Goal: Task Accomplishment & Management: Use online tool/utility

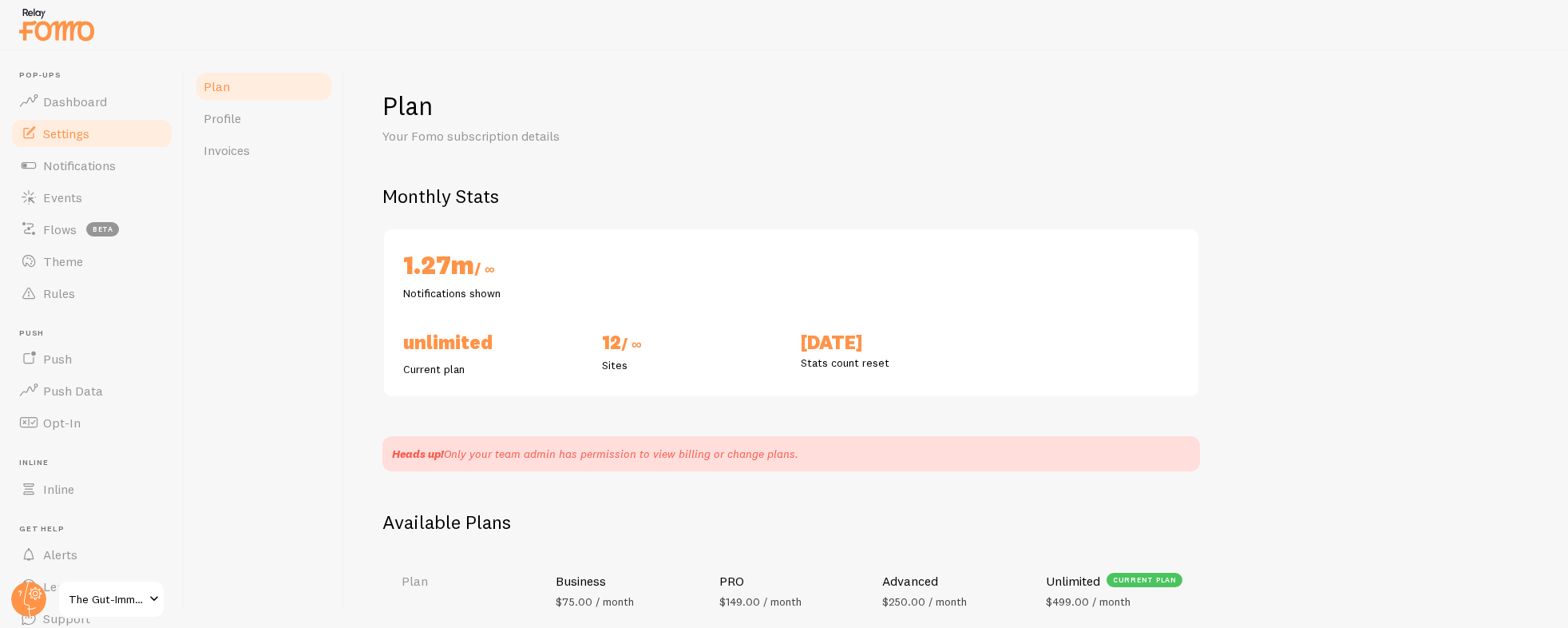
click at [75, 136] on span "Settings" at bounding box center [66, 134] width 47 height 16
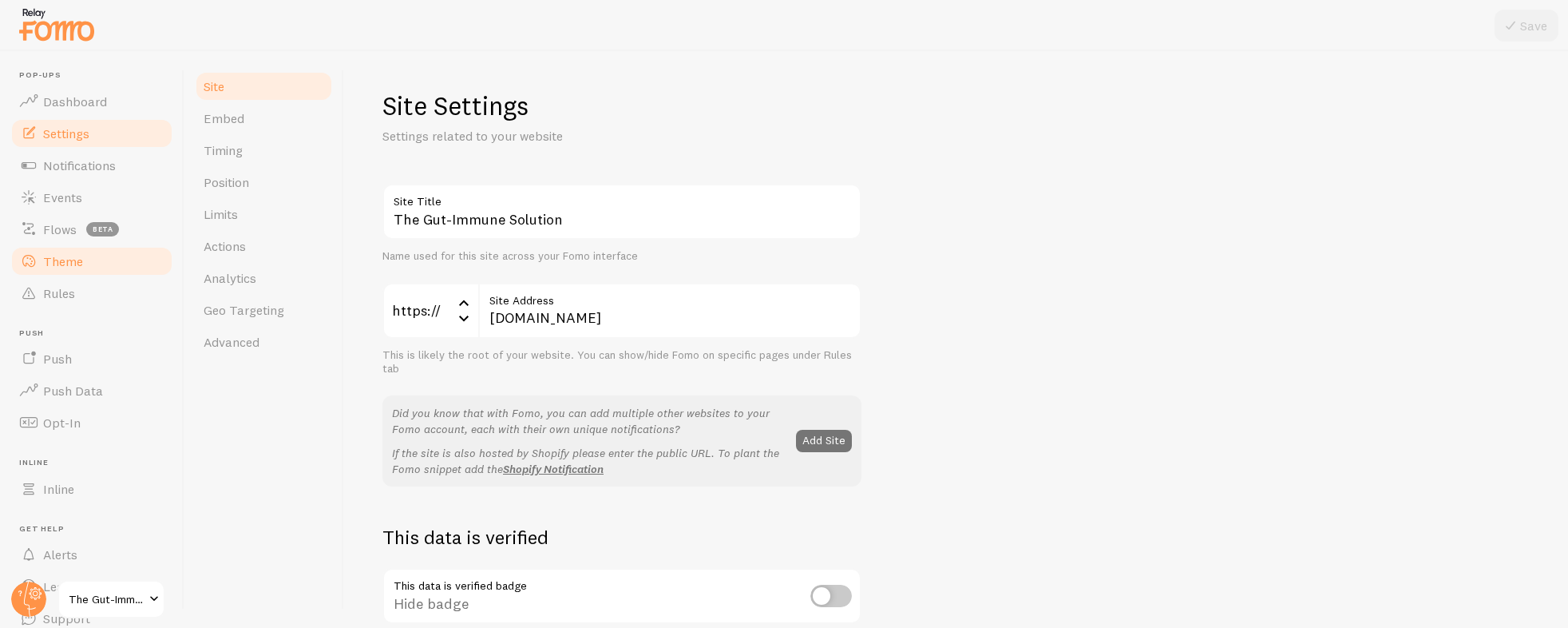
click at [88, 253] on link "Theme" at bounding box center [91, 261] width 164 height 32
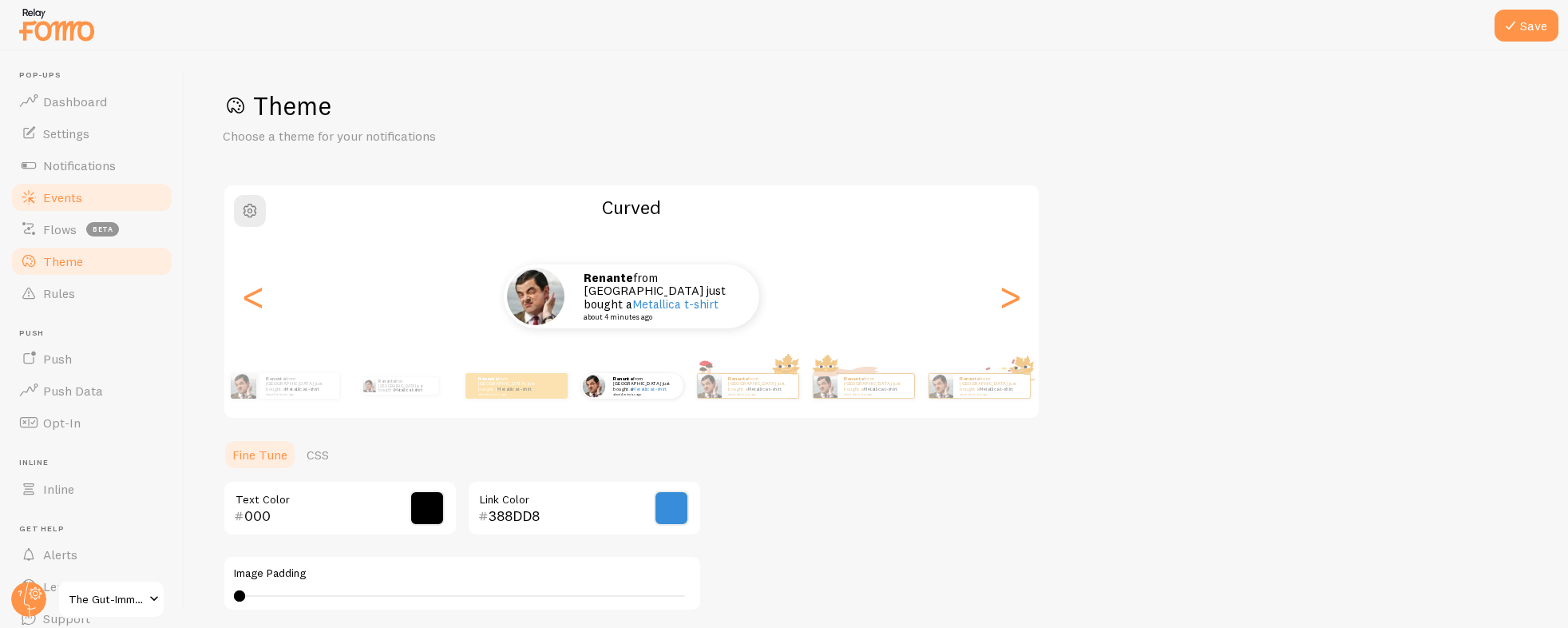
click at [89, 196] on link "Events" at bounding box center [91, 197] width 164 height 32
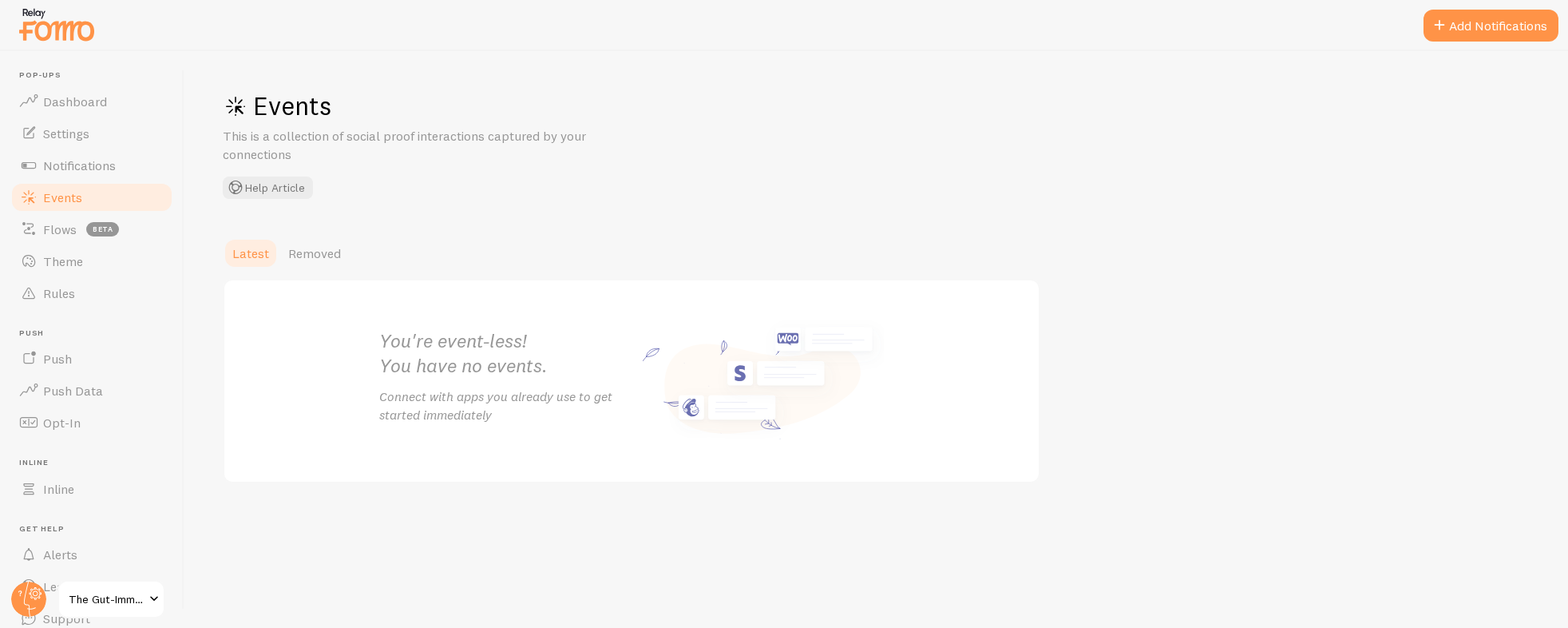
click at [96, 599] on span "The Gut-Immune Solution" at bounding box center [106, 599] width 76 height 19
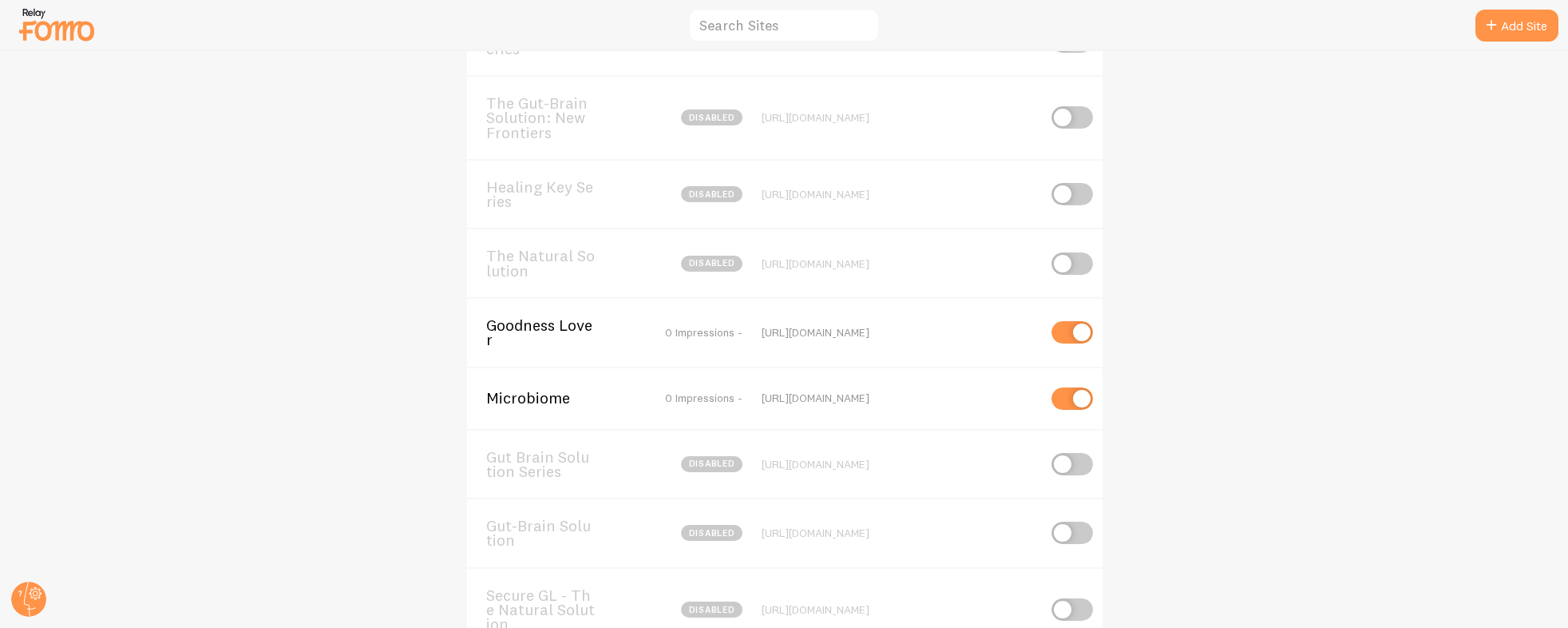
scroll to position [325, 0]
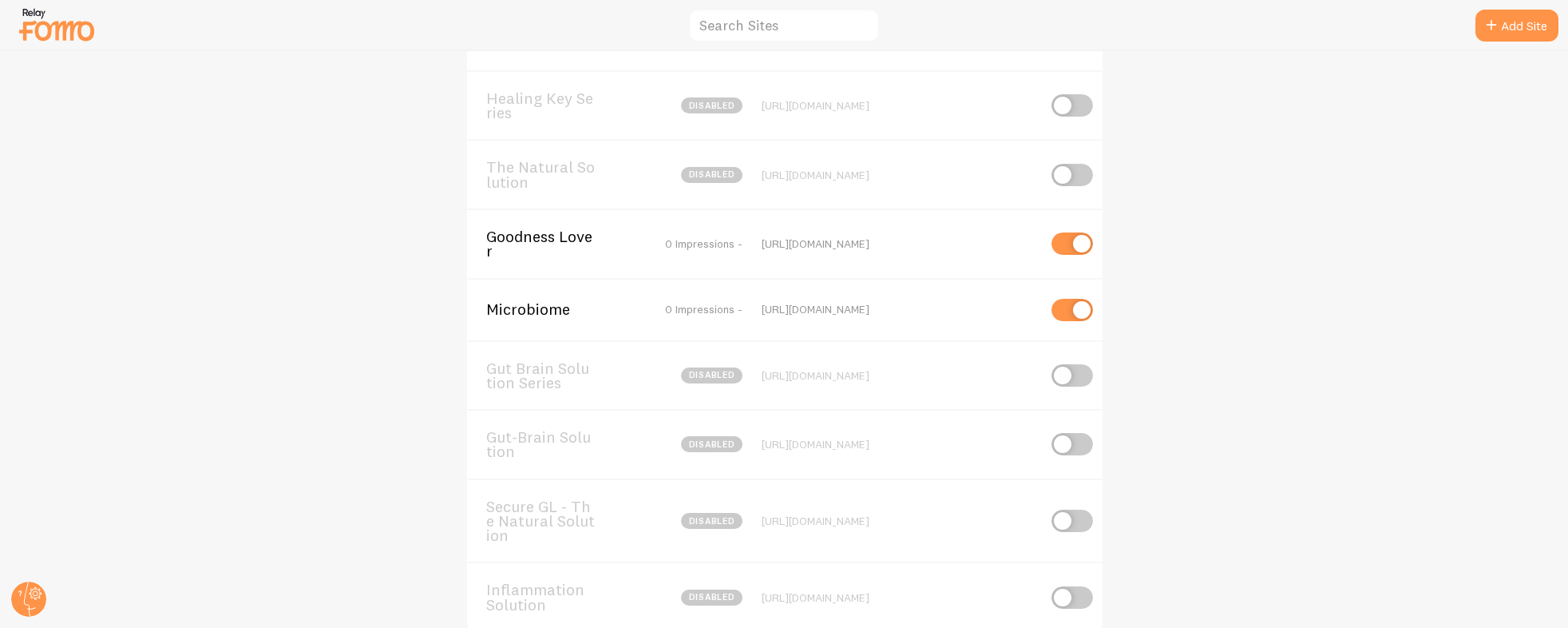
click at [511, 327] on div "Microbiome 0 Impressions - [URL][DOMAIN_NAME]" at bounding box center [784, 309] width 635 height 62
click at [509, 310] on span "Microbiome" at bounding box center [550, 309] width 128 height 14
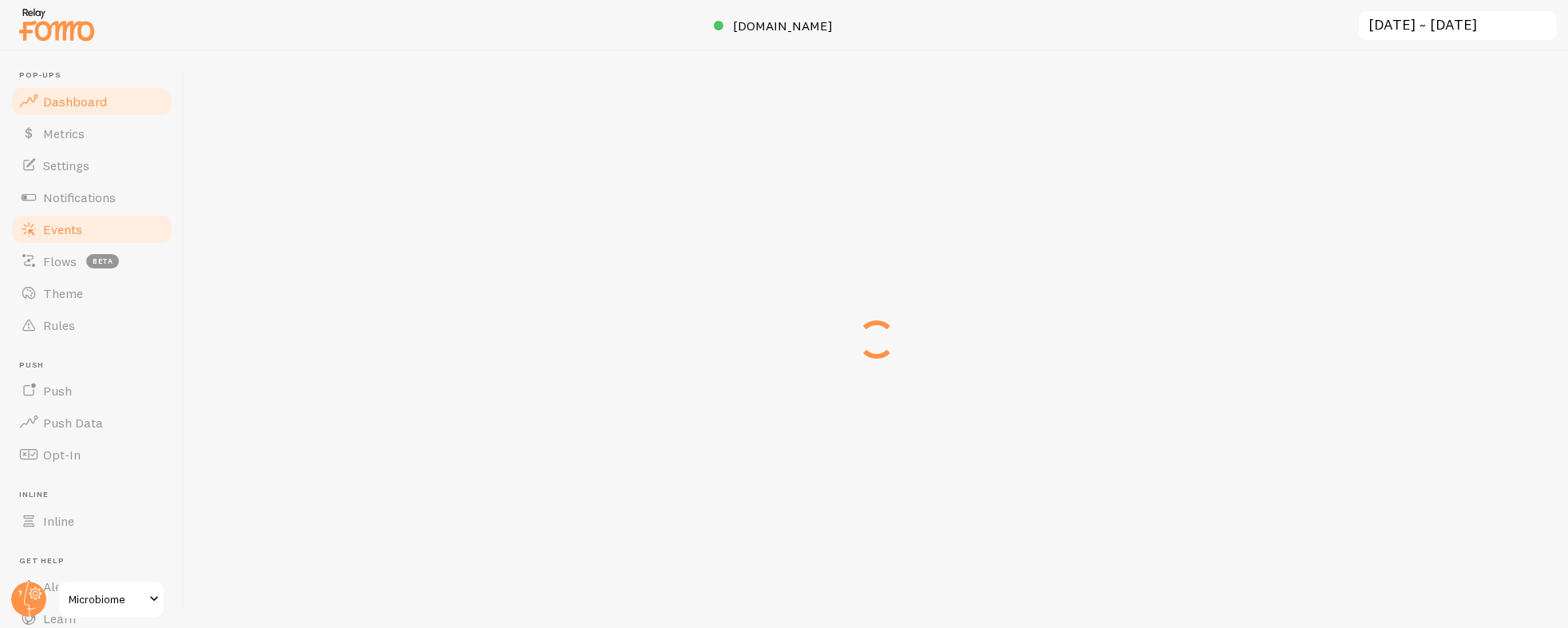
click at [91, 227] on link "Events" at bounding box center [91, 230] width 164 height 32
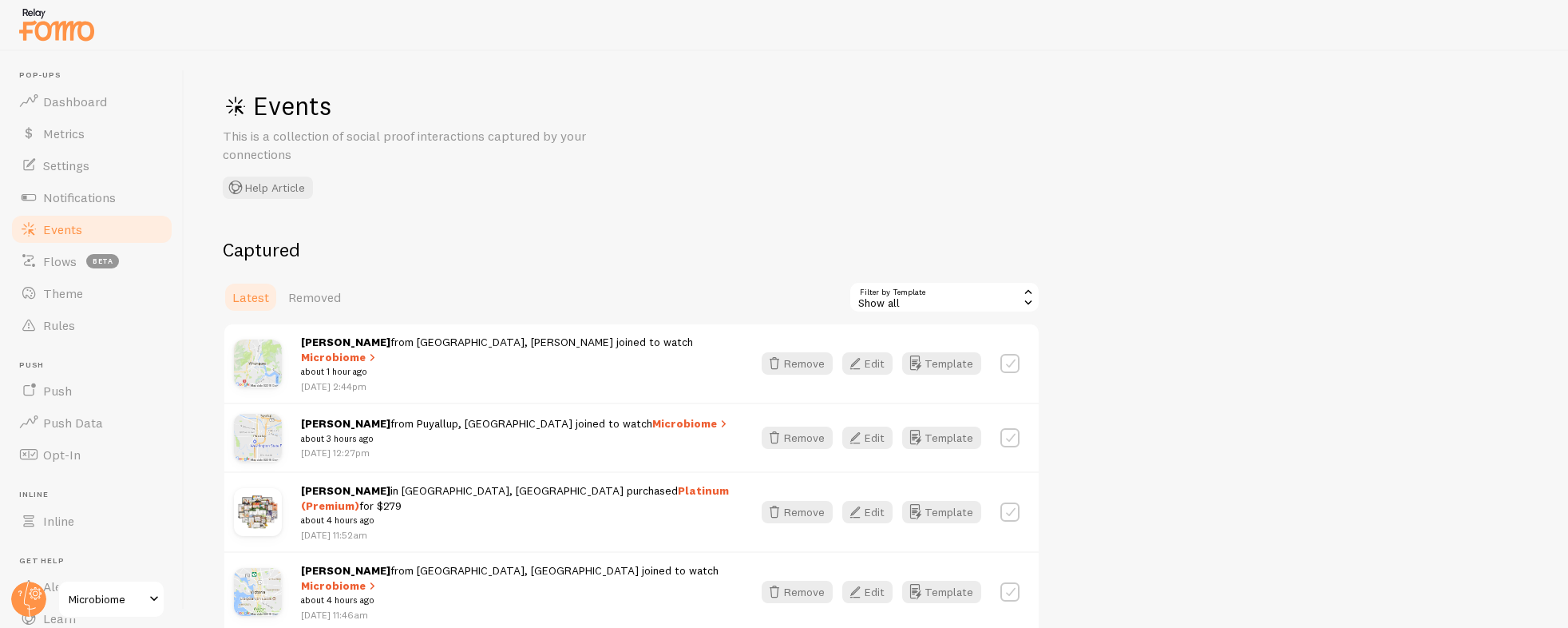
click at [941, 291] on div "Show all" at bounding box center [945, 297] width 192 height 32
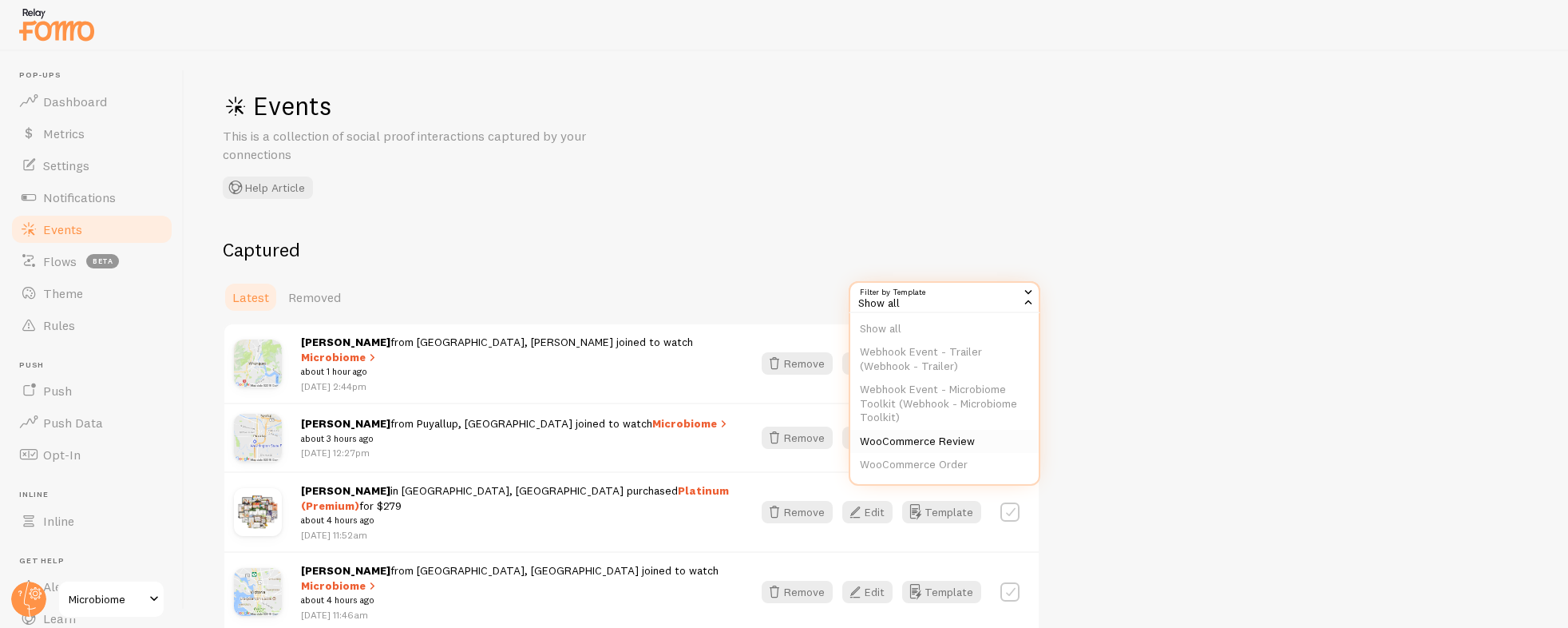
scroll to position [13, 0]
click at [947, 453] on li "WooCommerce Order" at bounding box center [945, 464] width 188 height 24
